Goal: Book appointment/travel/reservation

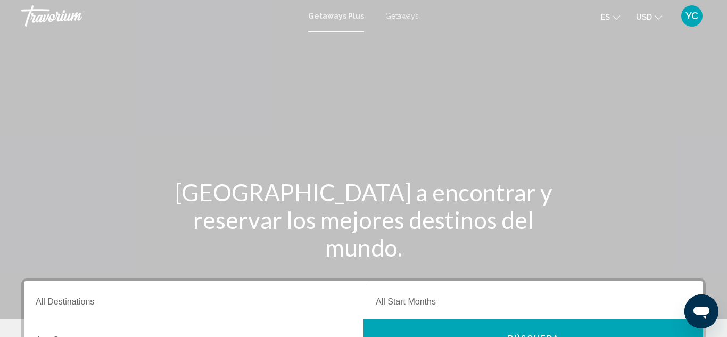
click at [399, 18] on span "Getaways" at bounding box center [402, 16] width 34 height 9
click at [67, 304] on input "Destination All Destinations" at bounding box center [196, 304] width 321 height 10
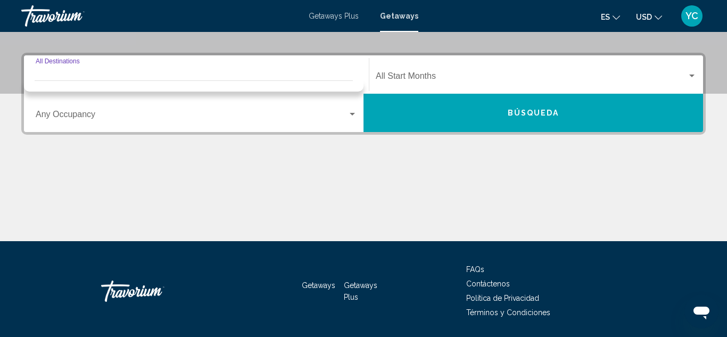
scroll to position [244, 0]
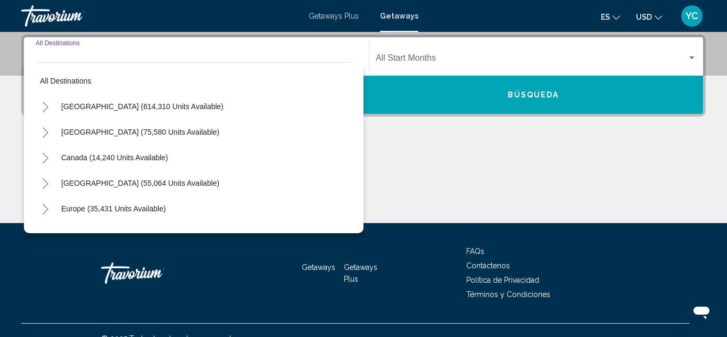
click at [61, 57] on input "Destination All Destinations" at bounding box center [196, 60] width 321 height 10
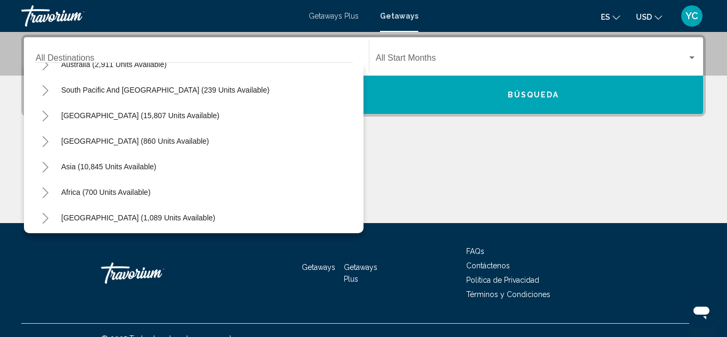
scroll to position [172, 0]
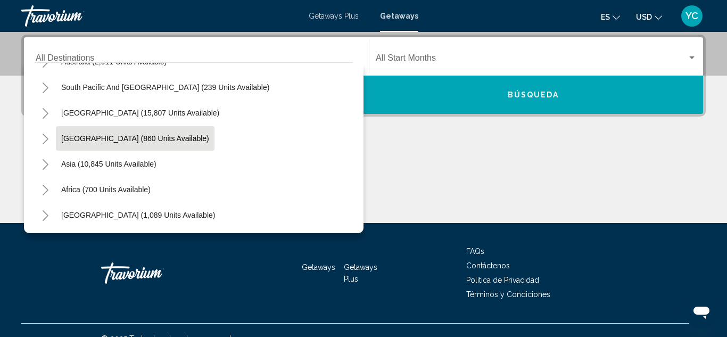
click at [110, 138] on span "[GEOGRAPHIC_DATA] (860 units available)" at bounding box center [135, 138] width 148 height 9
type input "**********"
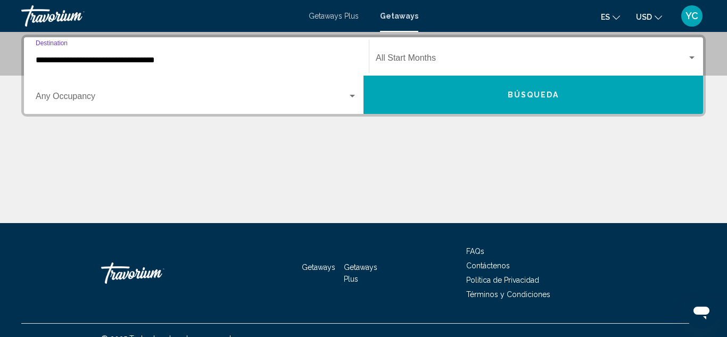
click at [429, 60] on span "Search widget" at bounding box center [531, 60] width 311 height 10
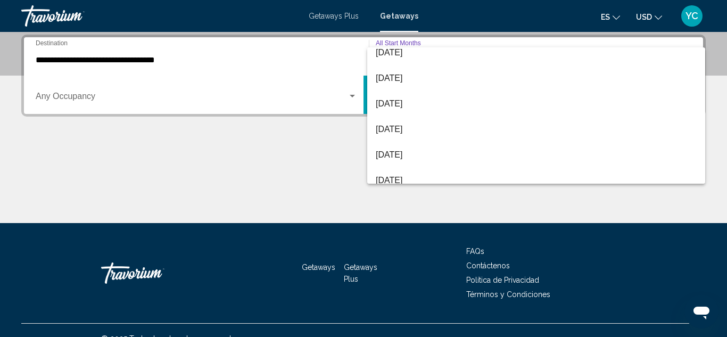
scroll to position [61, 0]
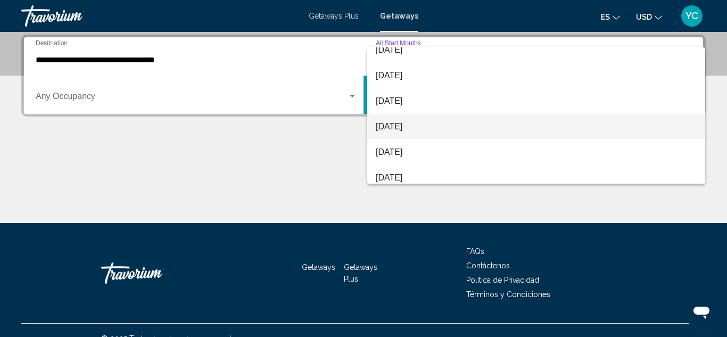
click at [387, 126] on span "[DATE]" at bounding box center [536, 127] width 321 height 26
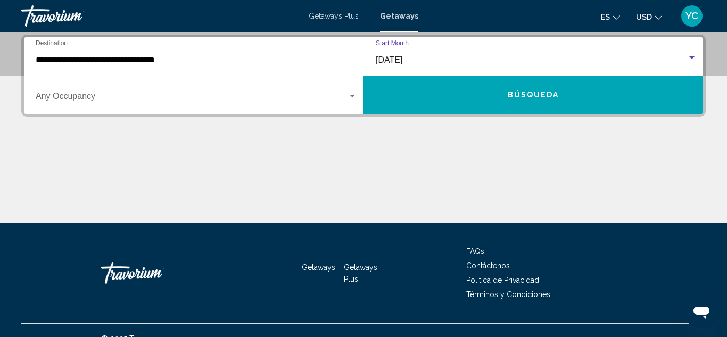
click at [429, 108] on button "Búsqueda" at bounding box center [532, 95] width 339 height 38
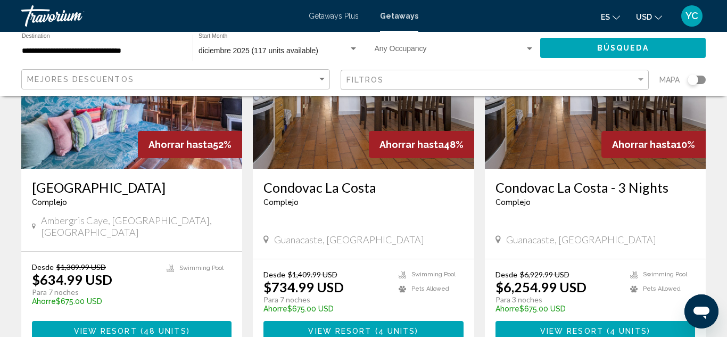
scroll to position [1293, 0]
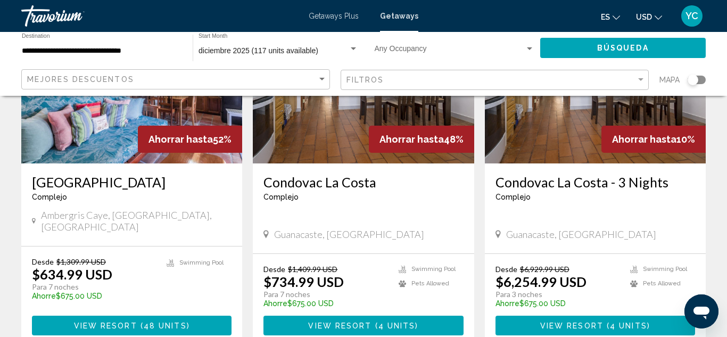
click at [97, 73] on div "Mejores descuentos" at bounding box center [177, 80] width 300 height 20
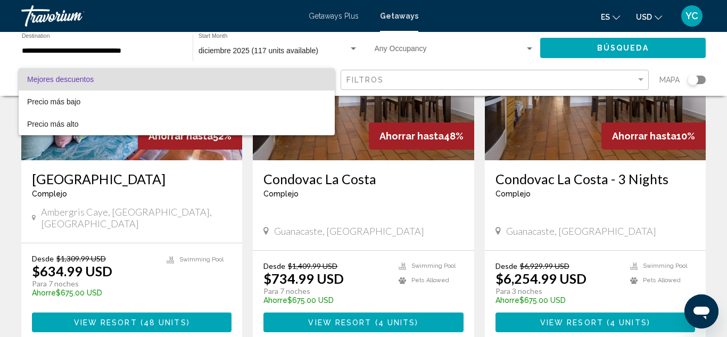
scroll to position [1299, 0]
